Goal: Find specific page/section: Find specific page/section

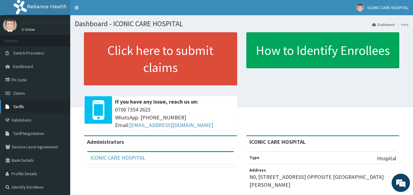
click at [29, 101] on link "Tariffs" at bounding box center [35, 106] width 70 height 13
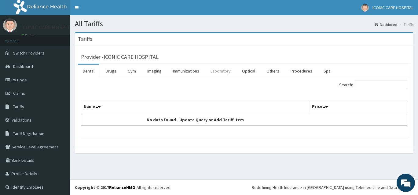
click at [216, 70] on link "Laboratory" at bounding box center [221, 71] width 30 height 13
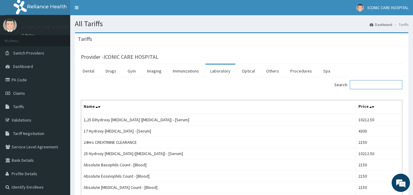
click at [373, 87] on input "Search:" at bounding box center [376, 84] width 53 height 9
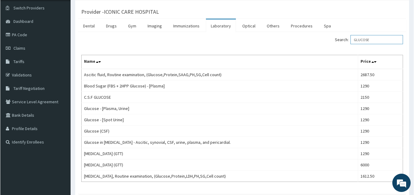
scroll to position [44, 0]
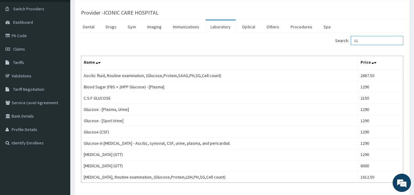
type input "G"
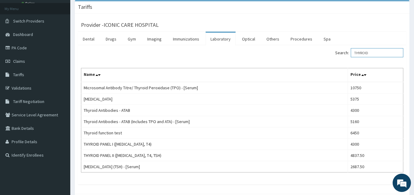
scroll to position [33, 0]
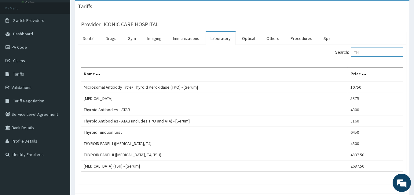
type input "T"
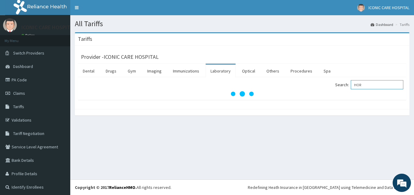
scroll to position [0, 0]
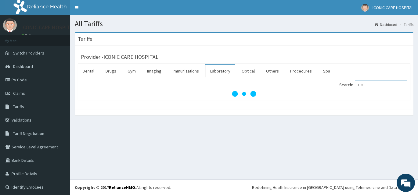
type input "H"
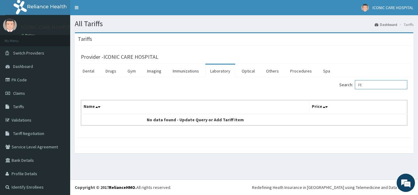
type input "F"
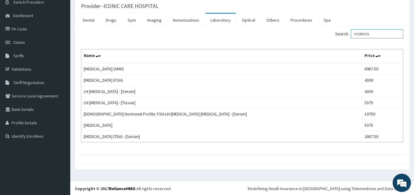
scroll to position [51, 0]
type input "HORMON"
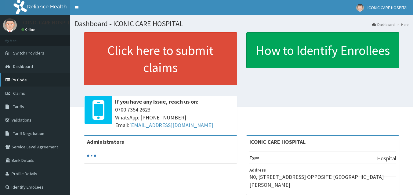
click at [28, 78] on link "PA Code" at bounding box center [35, 79] width 70 height 13
